Goal: Information Seeking & Learning: Compare options

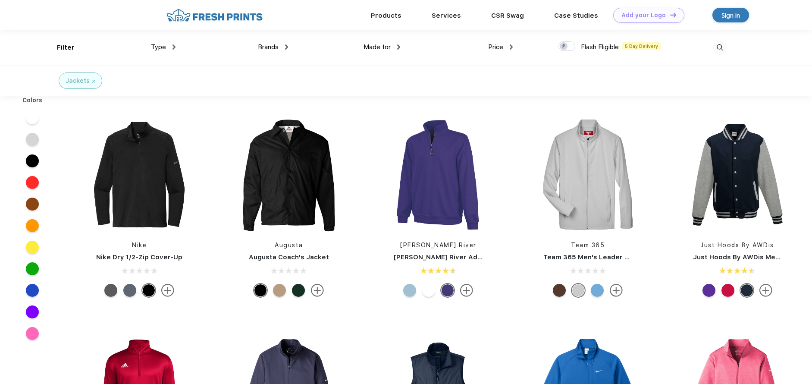
click at [275, 49] on span "Brands" at bounding box center [268, 47] width 21 height 8
click at [280, 47] on div "Brands" at bounding box center [273, 47] width 30 height 10
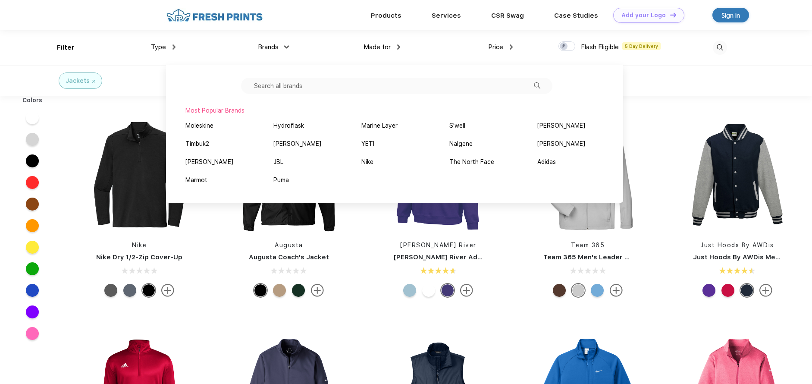
click at [311, 88] on input "text" at bounding box center [396, 86] width 311 height 16
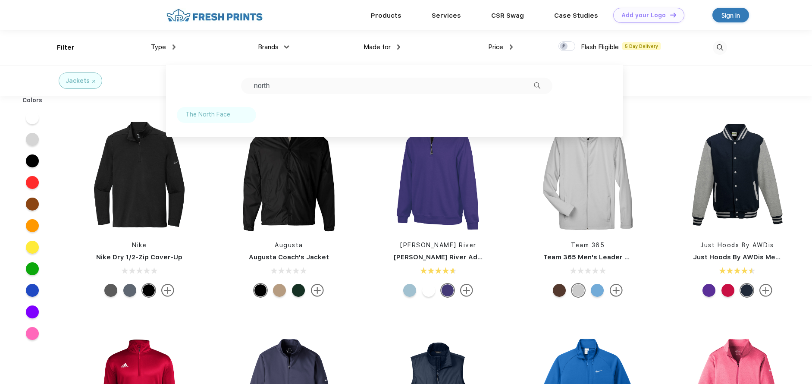
type input "north"
click at [206, 114] on div "The North Face" at bounding box center [207, 114] width 45 height 9
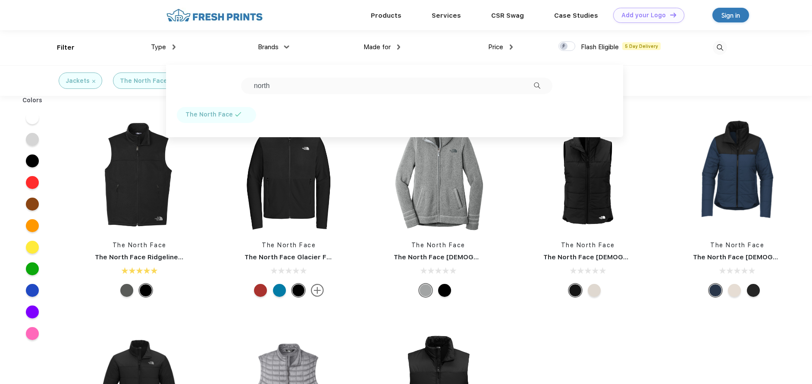
click at [682, 78] on div "Jackets The North Face" at bounding box center [406, 80] width 812 height 31
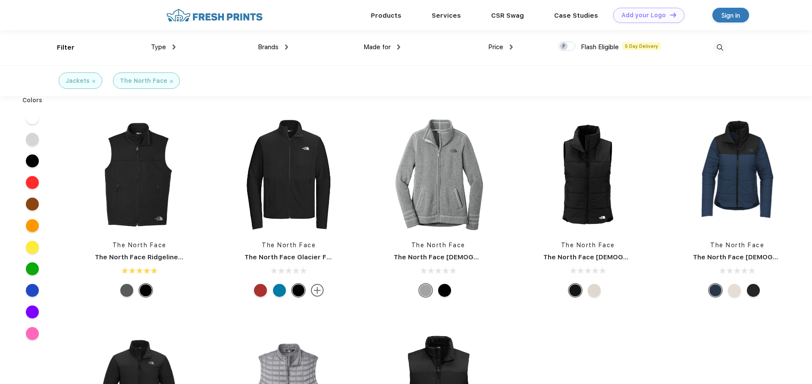
click at [385, 48] on span "Made for" at bounding box center [376, 47] width 27 height 8
click at [382, 43] on div "Made for" at bounding box center [381, 47] width 37 height 10
click at [366, 92] on div "Women" at bounding box center [364, 91] width 21 height 9
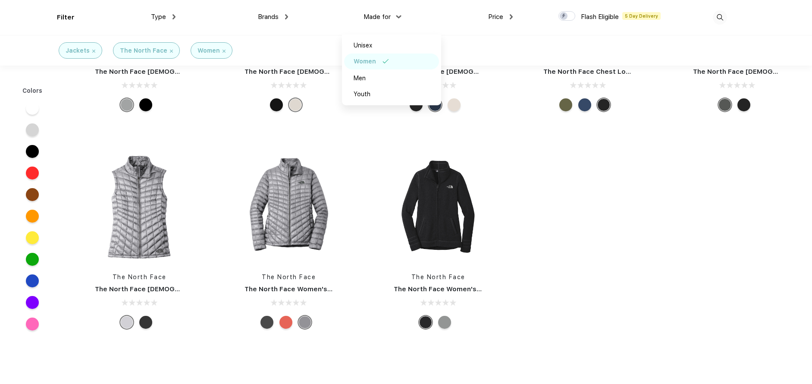
scroll to position [129, 0]
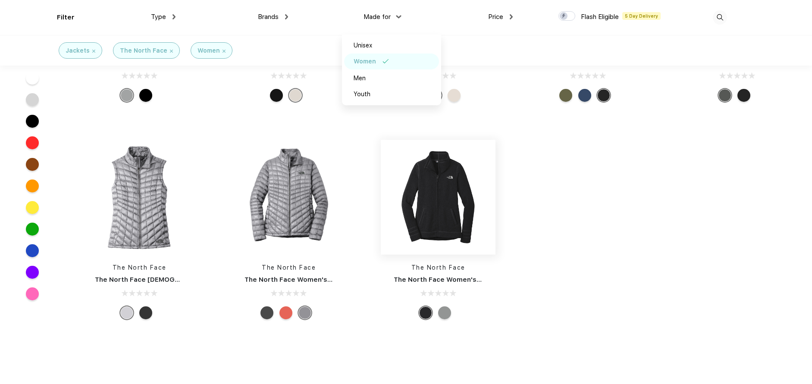
click at [428, 216] on img at bounding box center [438, 197] width 115 height 115
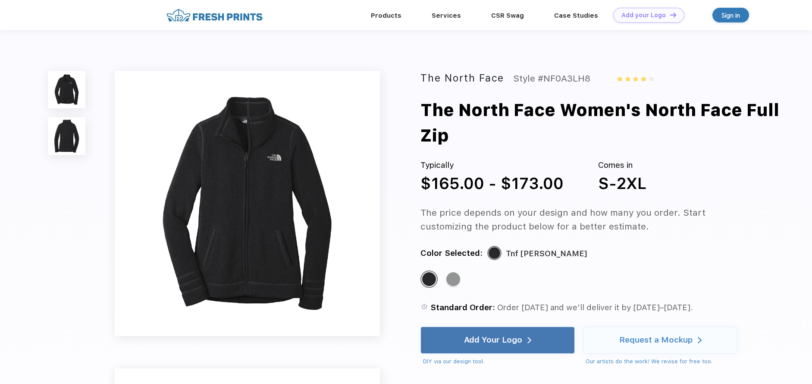
scroll to position [129, 0]
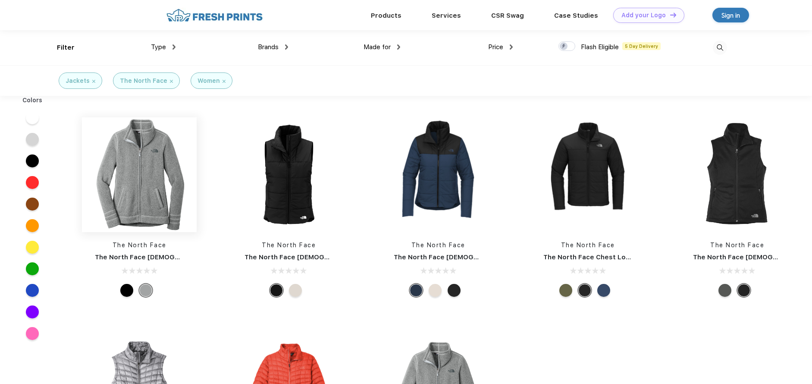
click at [127, 173] on img at bounding box center [139, 174] width 115 height 115
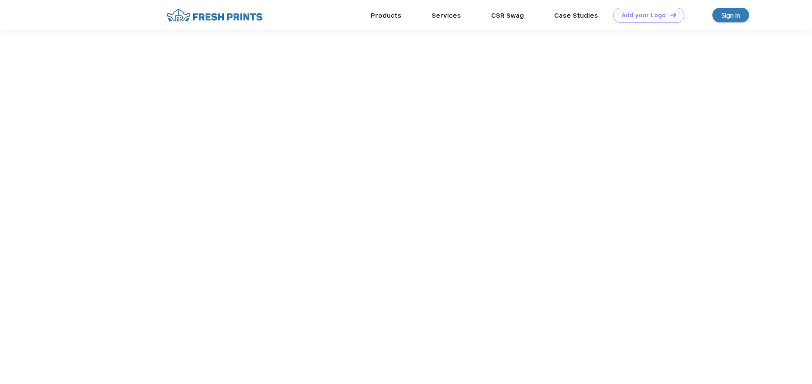
scroll to position [0, 0]
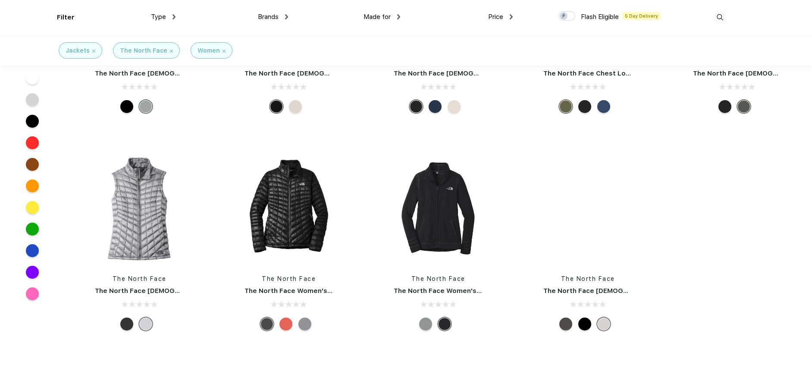
scroll to position [130, 0]
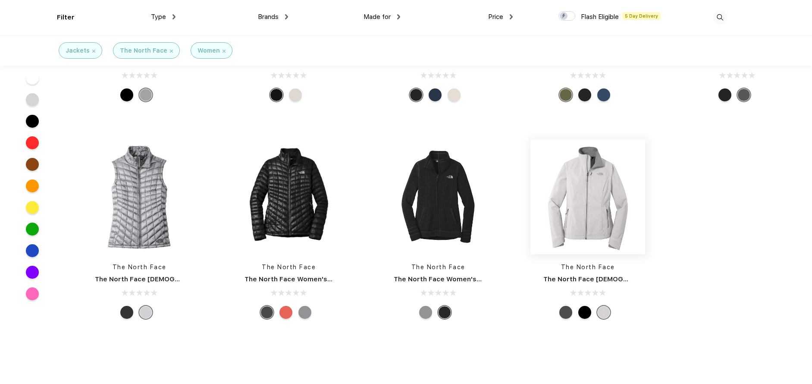
click at [608, 211] on img at bounding box center [587, 196] width 115 height 115
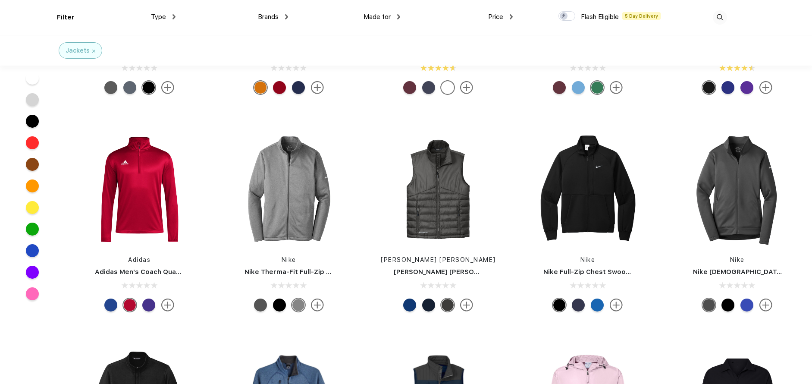
scroll to position [173, 0]
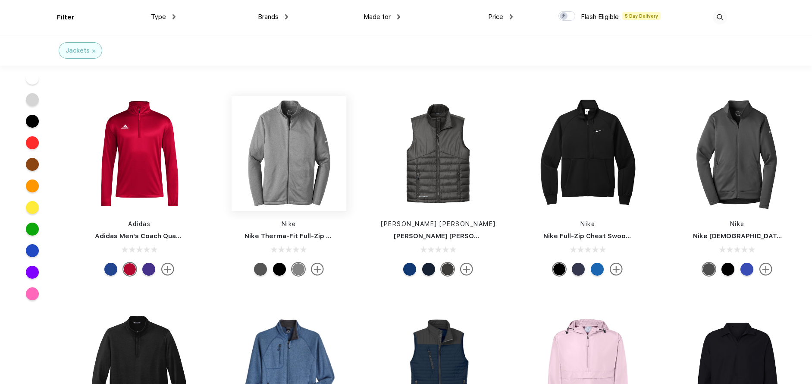
click at [268, 168] on img at bounding box center [289, 153] width 115 height 115
